Goal: Navigation & Orientation: Find specific page/section

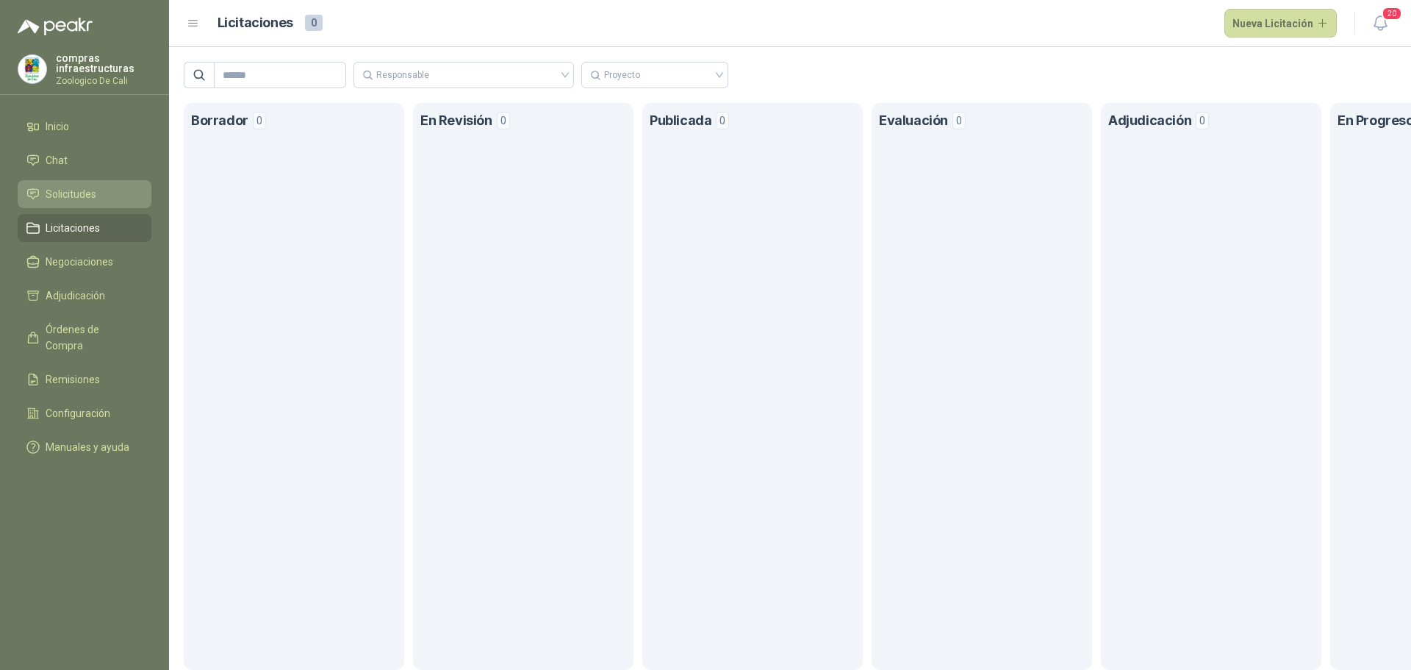
click at [90, 190] on span "Solicitudes" at bounding box center [71, 194] width 51 height 16
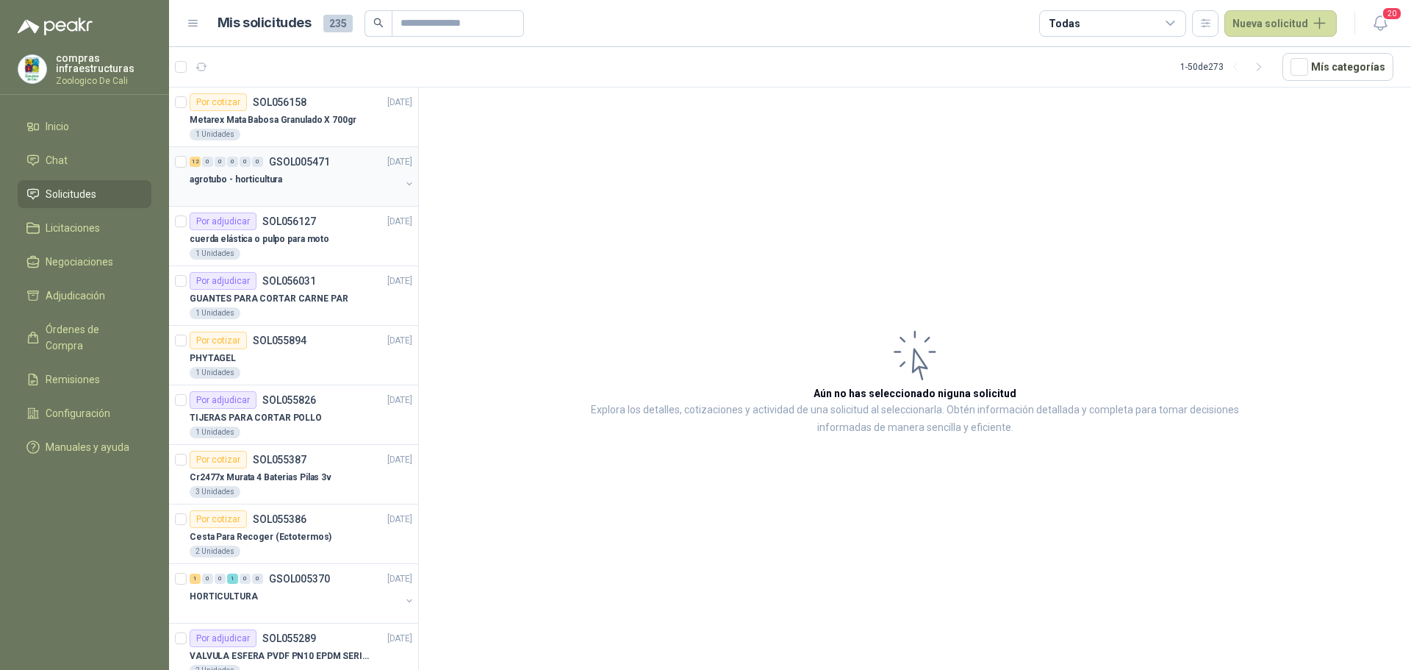
click at [216, 171] on div "agrotubo - horticultura" at bounding box center [295, 180] width 211 height 18
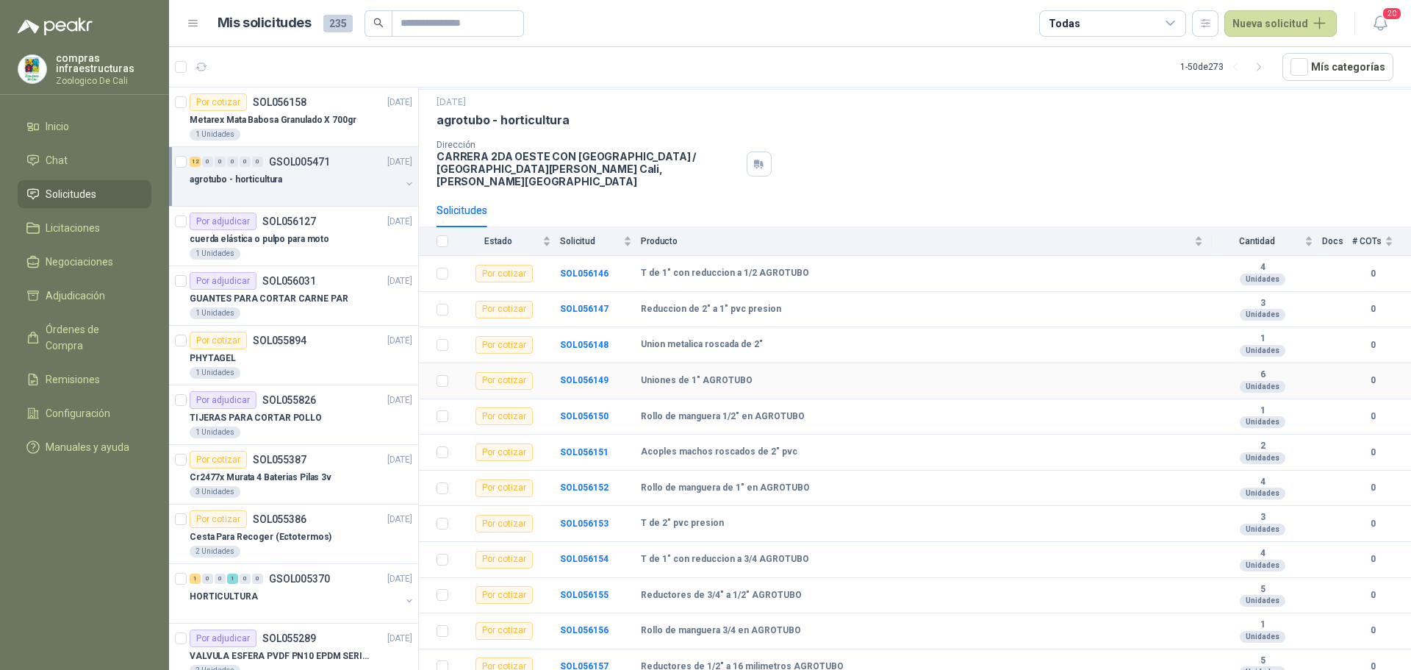
scroll to position [65, 0]
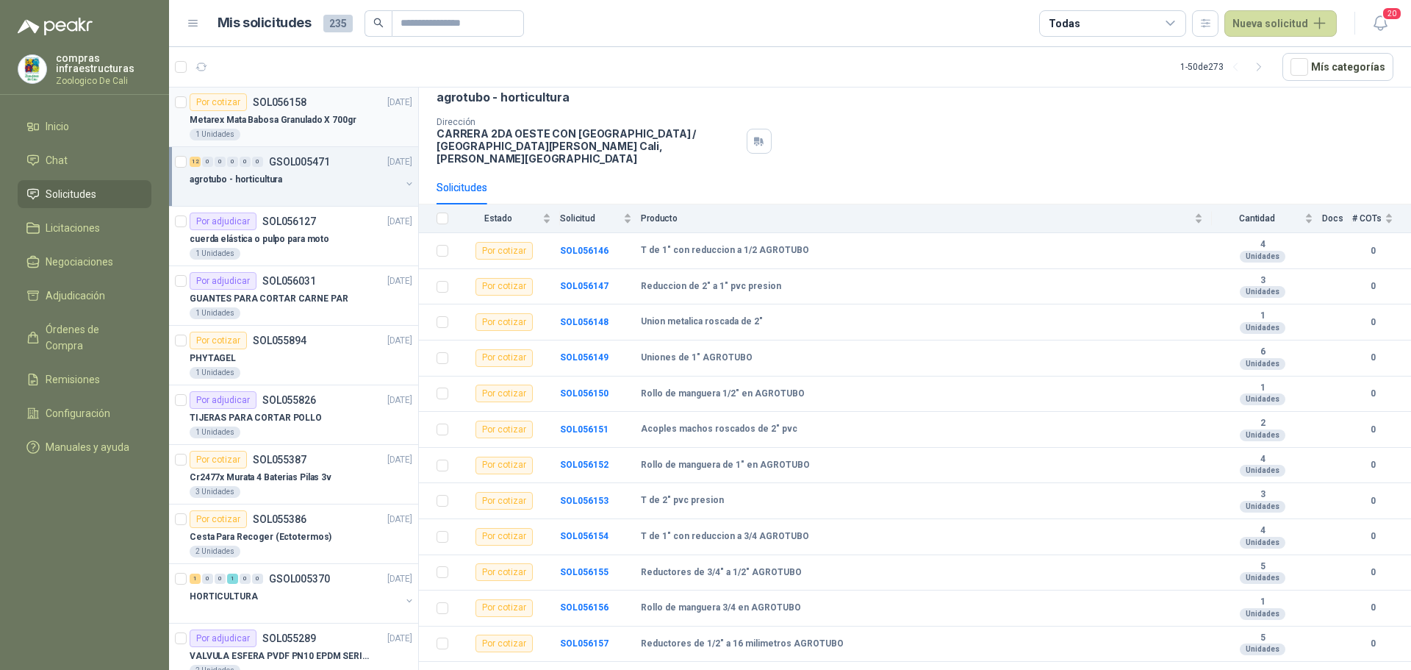
click at [256, 129] on div "1 Unidades" at bounding box center [301, 135] width 223 height 12
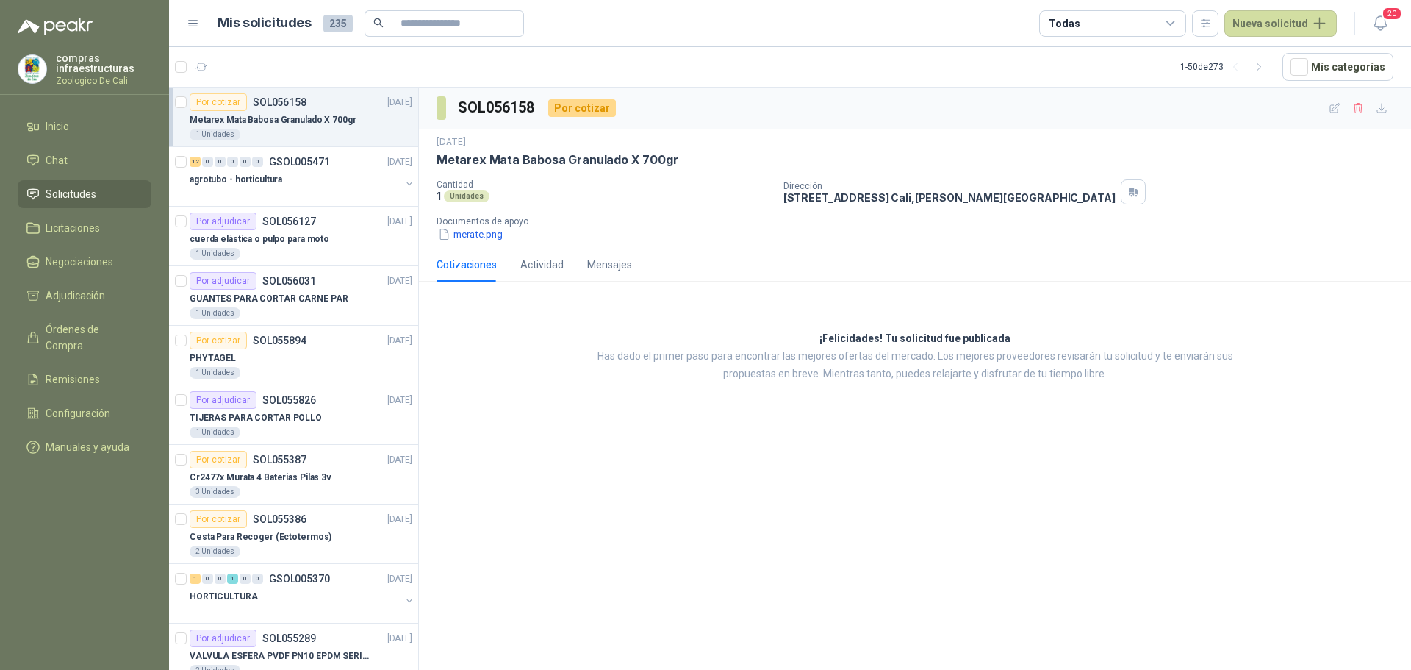
click at [101, 188] on li "Solicitudes" at bounding box center [84, 194] width 116 height 16
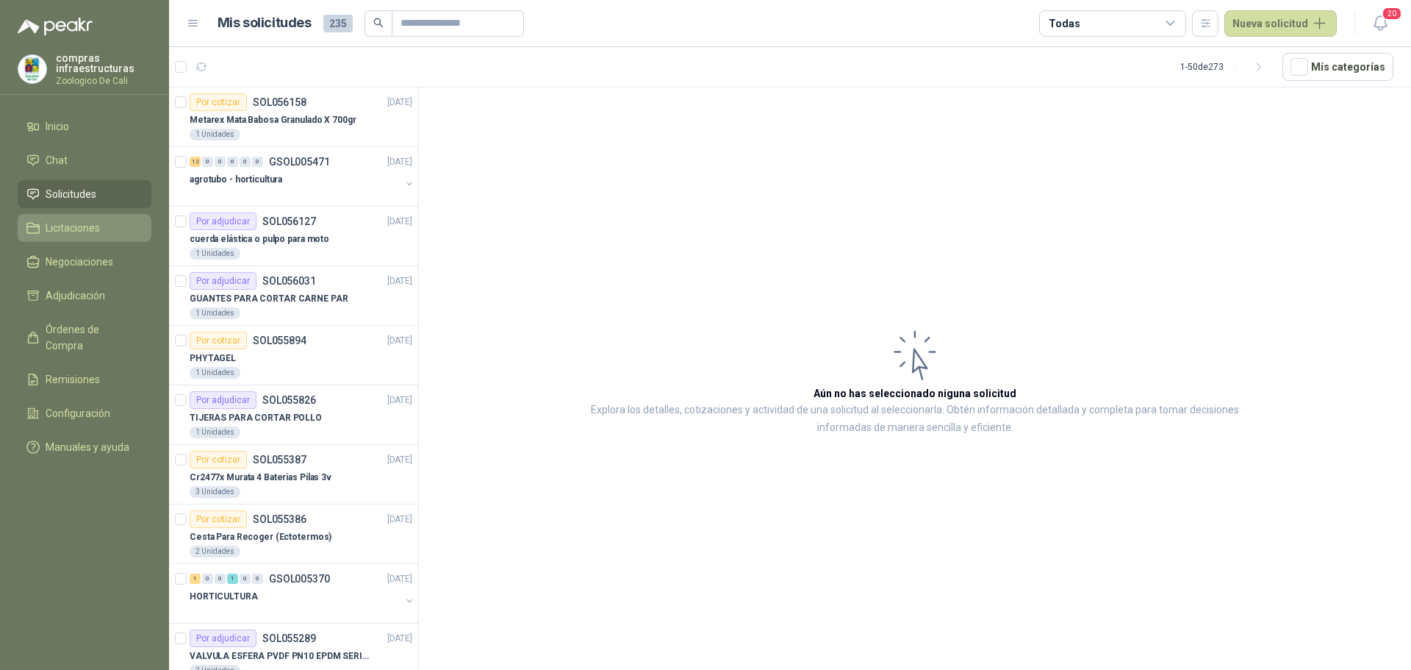
click at [49, 238] on link "Licitaciones" at bounding box center [85, 228] width 134 height 28
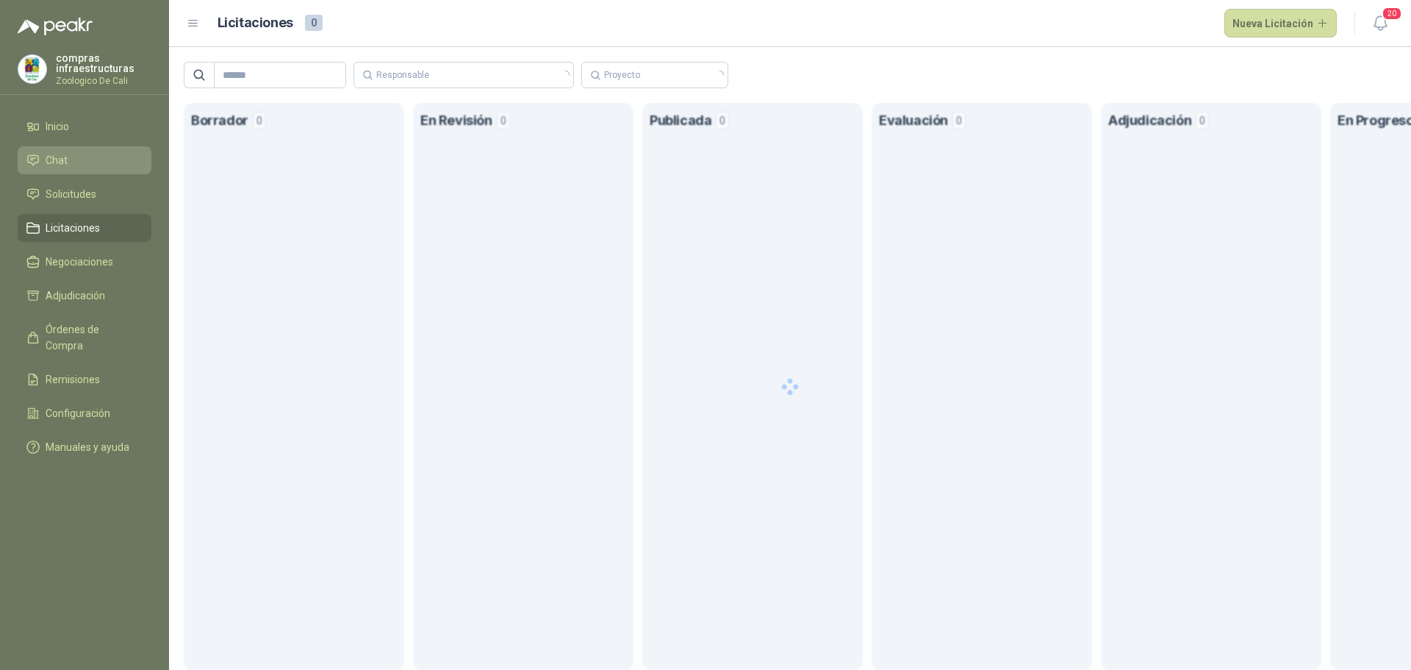
click at [109, 166] on li "Chat" at bounding box center [84, 160] width 116 height 16
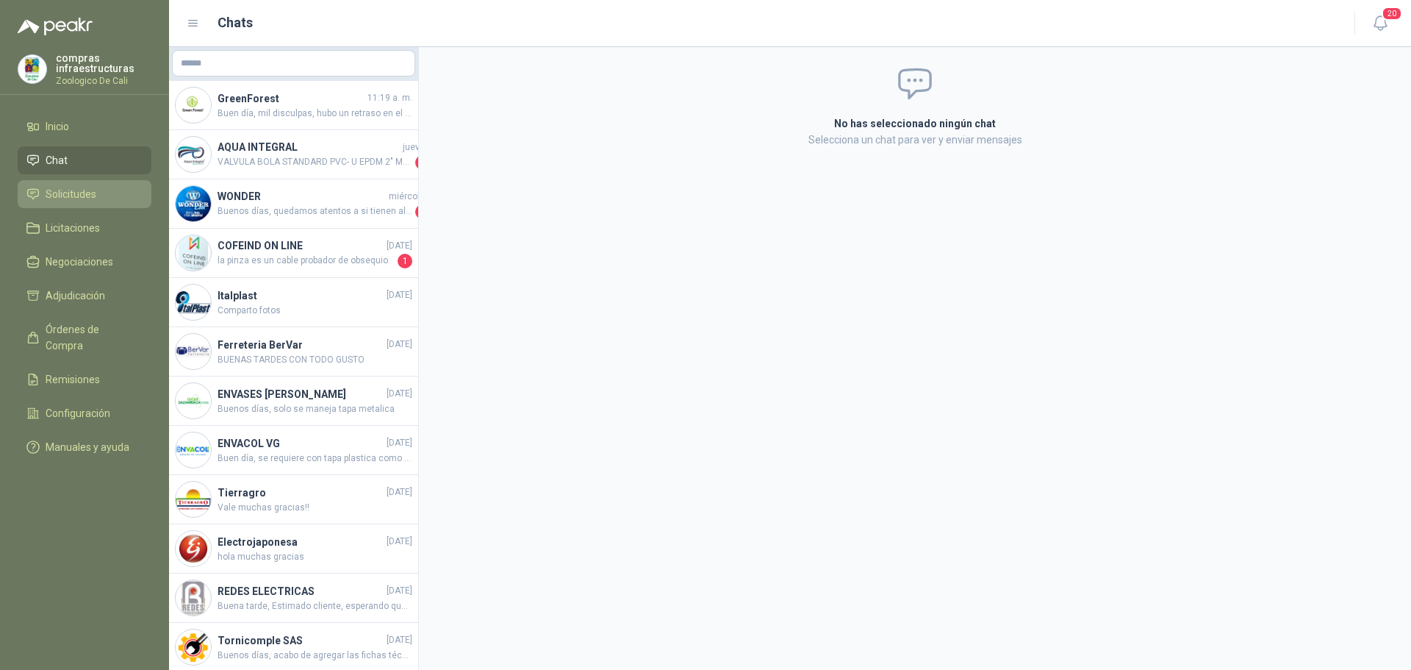
click at [107, 204] on link "Solicitudes" at bounding box center [85, 194] width 134 height 28
